Goal: Find specific page/section: Find specific page/section

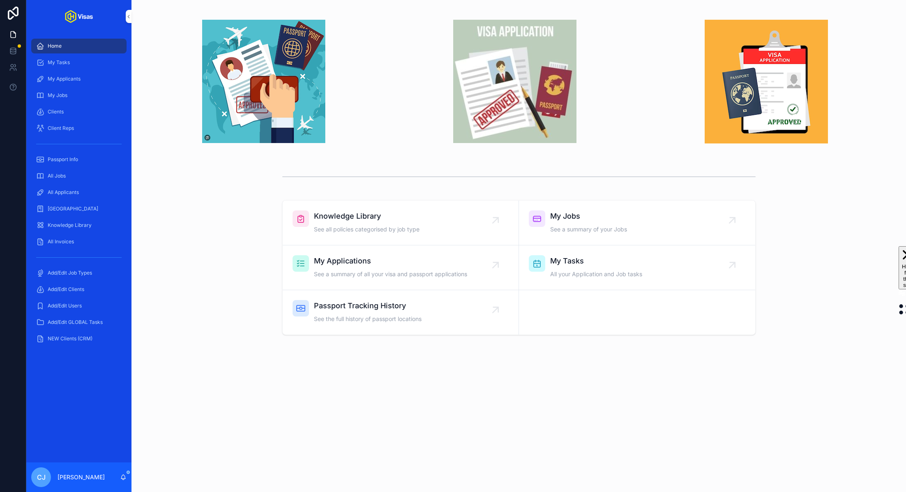
click at [82, 189] on div "All Applicants" at bounding box center [78, 192] width 85 height 13
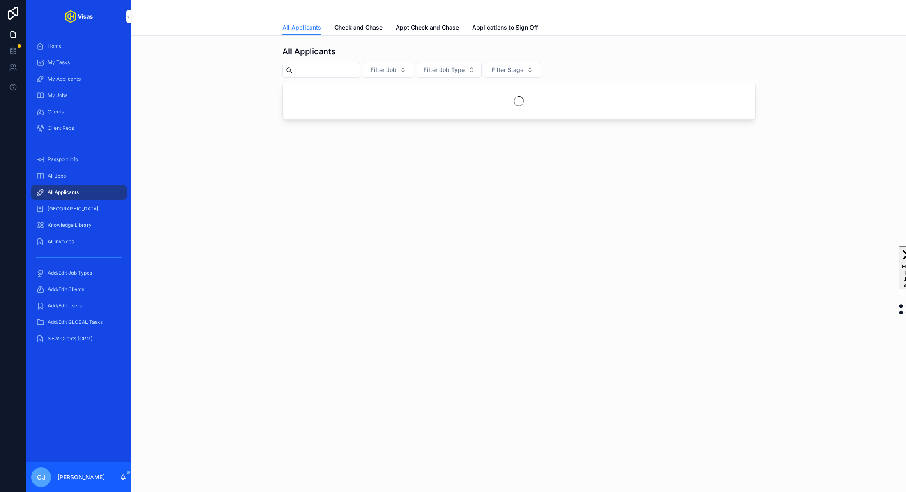
click at [323, 76] on div "scrollable content" at bounding box center [321, 70] width 78 height 15
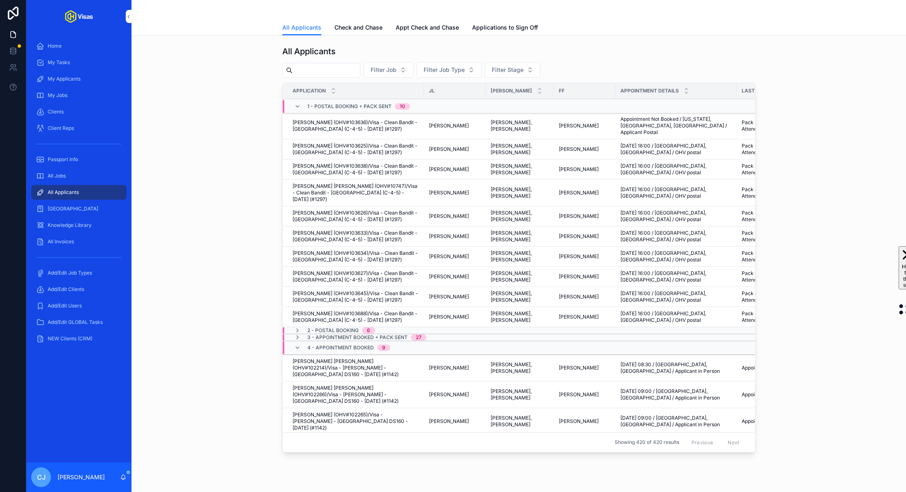
click at [312, 67] on input "scrollable content" at bounding box center [325, 70] width 67 height 12
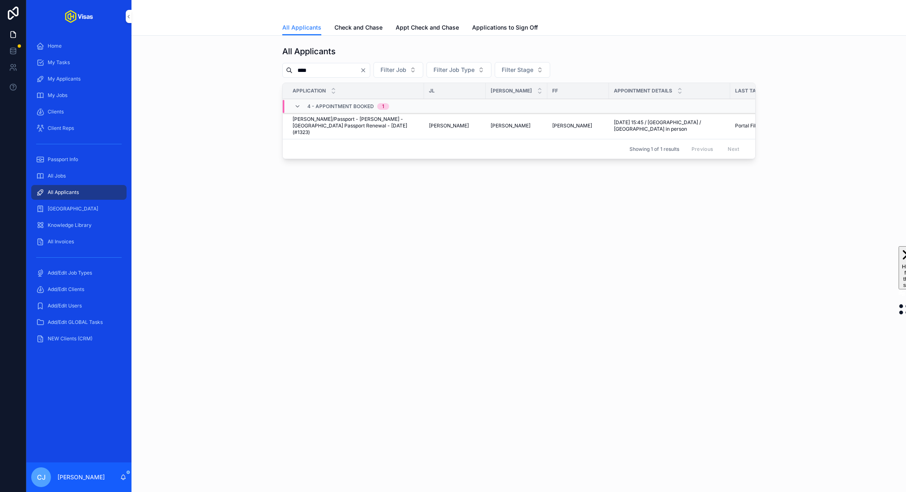
type input "****"
click at [331, 121] on span "[PERSON_NAME]/Passport - [PERSON_NAME] - [GEOGRAPHIC_DATA] Passport Renewal - […" at bounding box center [355, 126] width 127 height 20
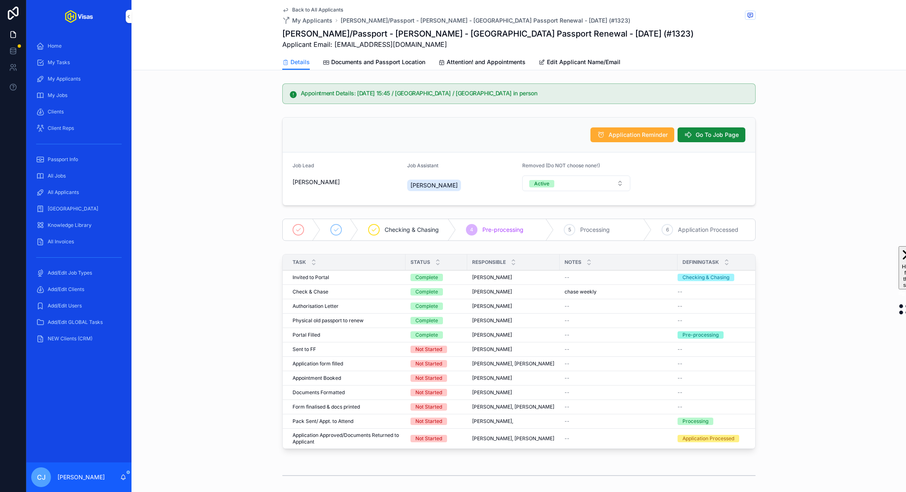
click at [373, 64] on span "Documents and Passport Location" at bounding box center [378, 62] width 94 height 8
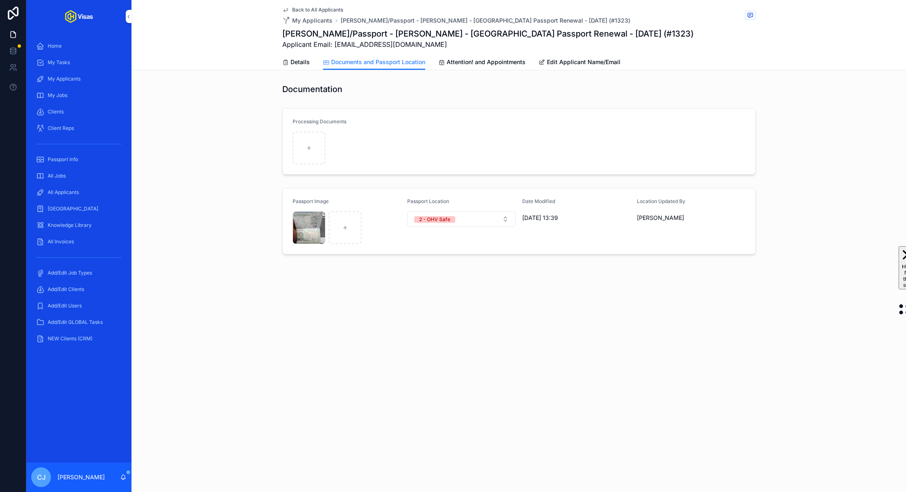
click at [87, 175] on div "All Jobs" at bounding box center [78, 175] width 85 height 13
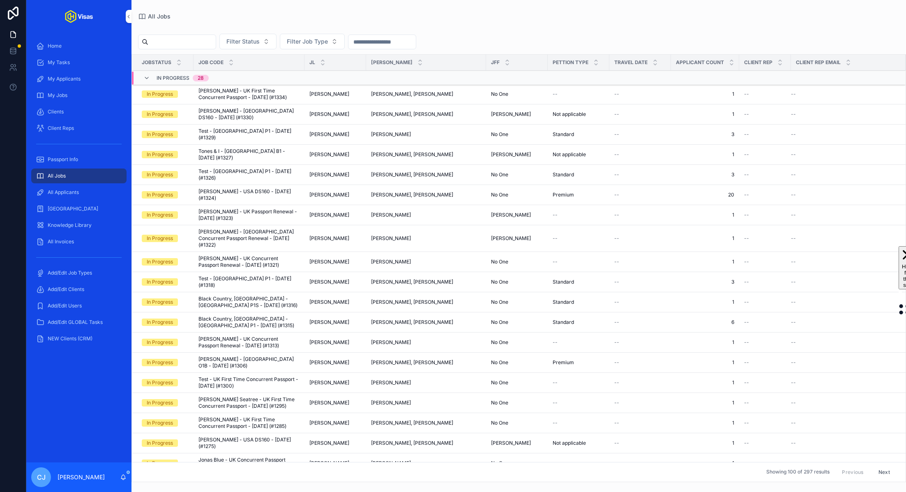
click at [196, 43] on input "scrollable content" at bounding box center [181, 42] width 67 height 12
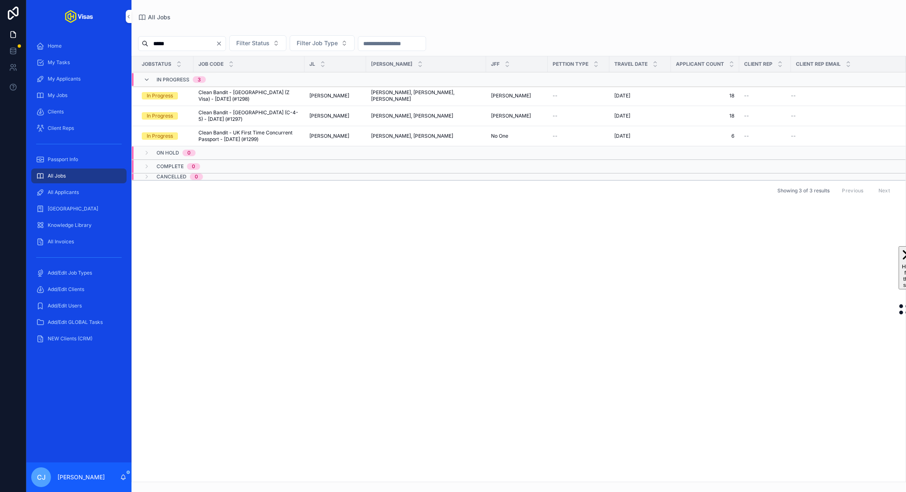
type input "*****"
click at [271, 110] on span "Clean Bandit - [GEOGRAPHIC_DATA] (C-4-5) - [DATE] (#1297)" at bounding box center [248, 115] width 101 height 13
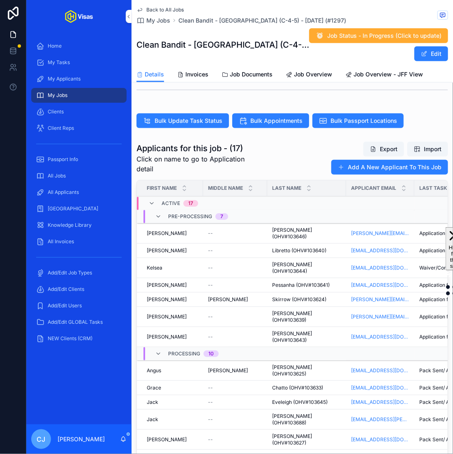
scroll to position [254, 0]
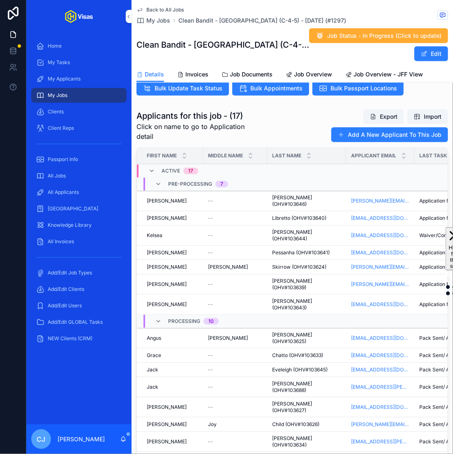
click at [79, 191] on span "All Applicants" at bounding box center [63, 192] width 31 height 7
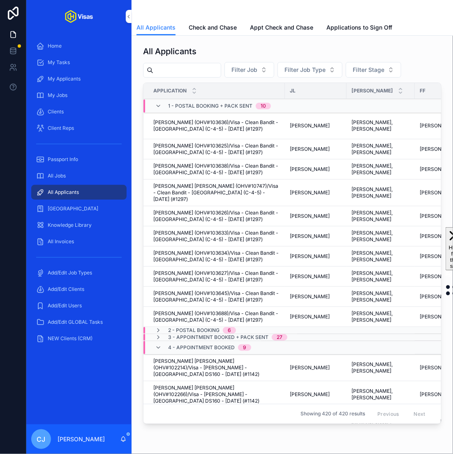
click at [177, 69] on input "scrollable content" at bounding box center [186, 70] width 67 height 12
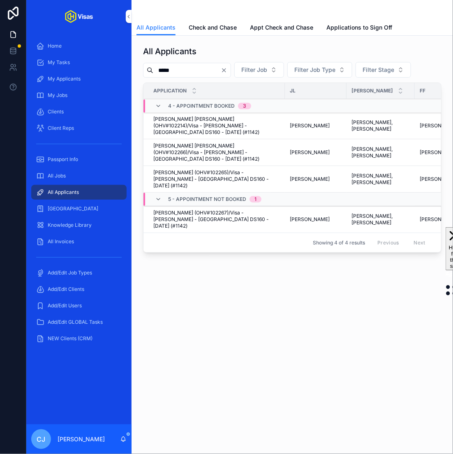
type input "*****"
click at [247, 169] on span "[PERSON_NAME] (OHV#102265)/Visa - [PERSON_NAME] - [GEOGRAPHIC_DATA] DS160 - [DA…" at bounding box center [216, 179] width 127 height 20
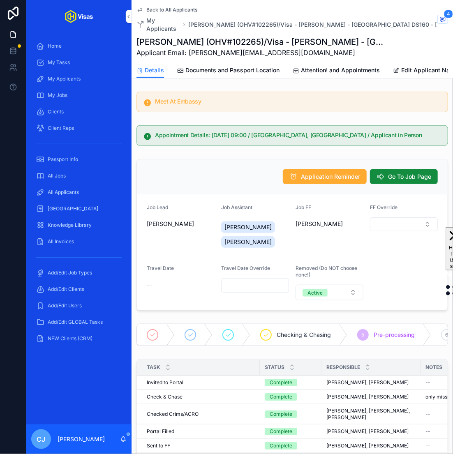
click at [226, 66] on span "Documents and Passport Location" at bounding box center [232, 70] width 94 height 8
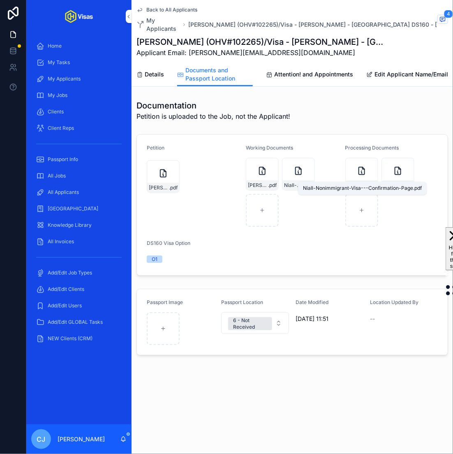
click at [366, 182] on span "Niall-Nonimmigrant-Visa---Confirmation-Page" at bounding box center [357, 185] width 20 height 7
